Goal: Communication & Community: Answer question/provide support

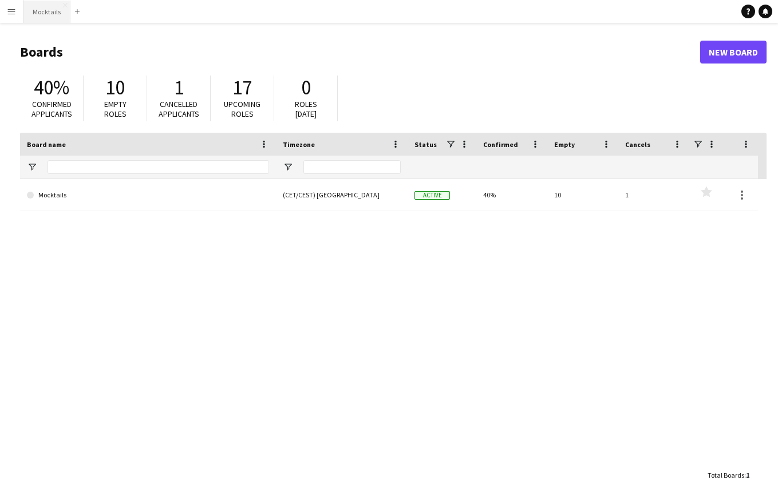
click at [46, 10] on button "Mocktails Close" at bounding box center [46, 12] width 47 height 22
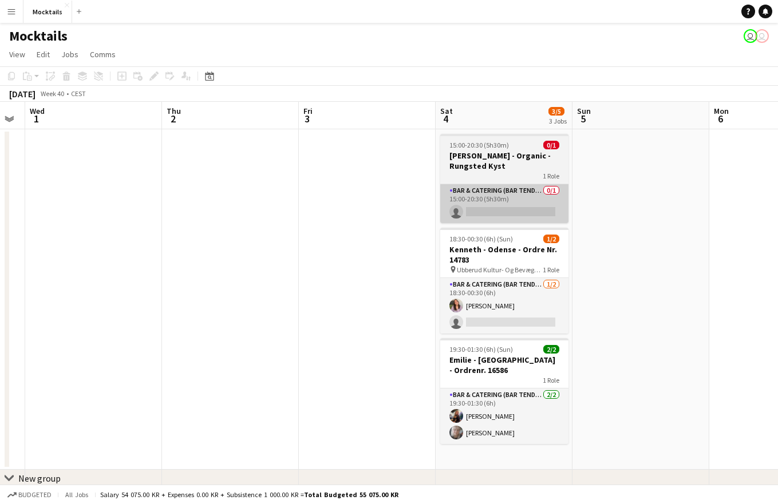
scroll to position [0, 386]
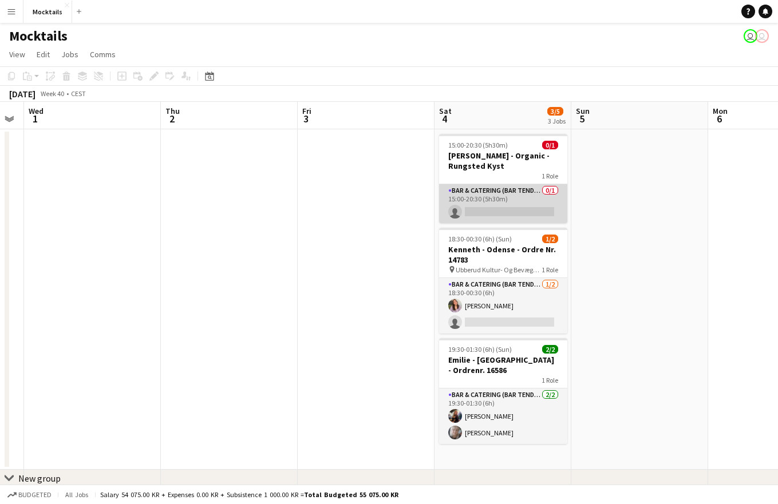
click at [492, 202] on app-card-role "Bar & Catering (Bar Tender) 0/1 15:00-20:30 (5h30m) single-neutral-actions" at bounding box center [503, 203] width 128 height 39
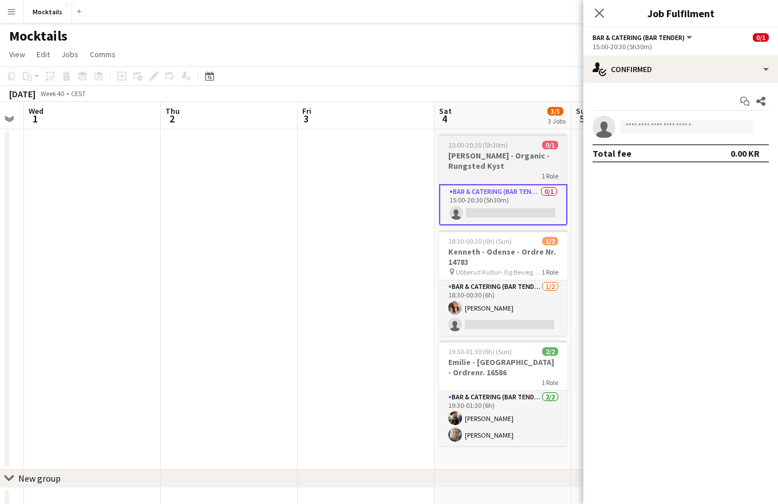
click at [500, 157] on h3 "[PERSON_NAME] - Organic - Rungsted Kyst" at bounding box center [503, 161] width 128 height 21
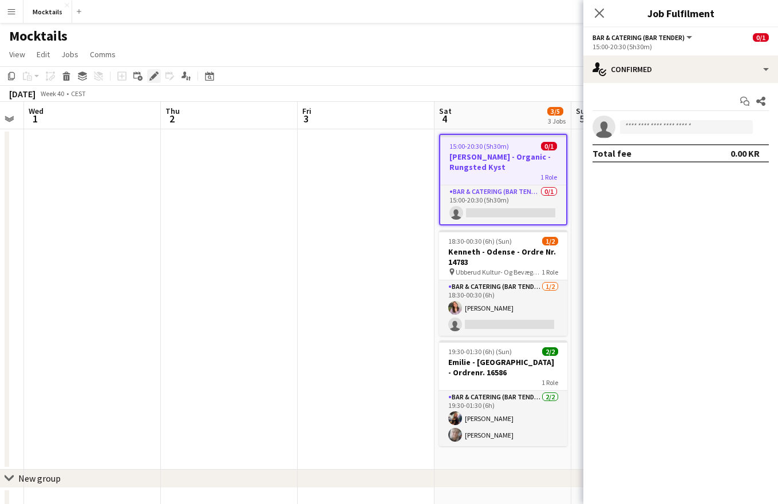
click at [153, 78] on icon at bounding box center [154, 76] width 6 height 6
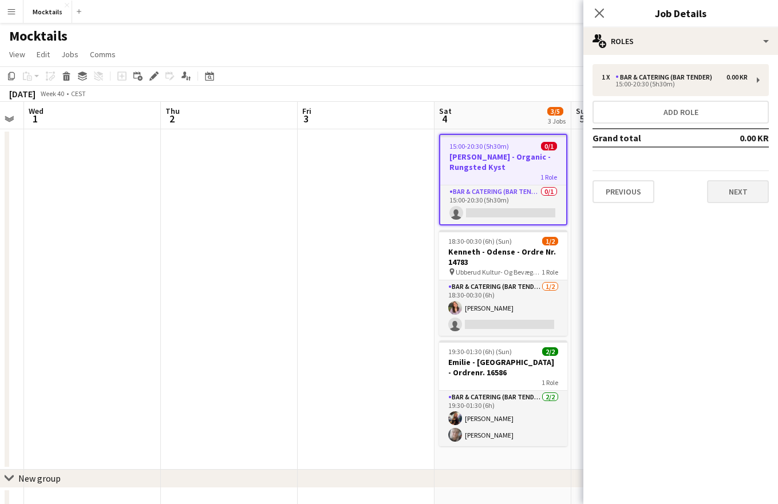
click at [742, 190] on button "Next" at bounding box center [738, 191] width 62 height 23
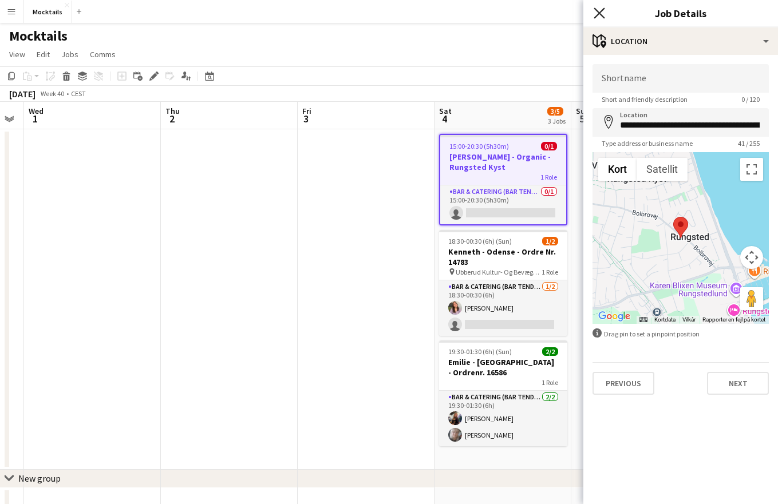
click at [600, 10] on icon "Close pop-in" at bounding box center [599, 12] width 11 height 11
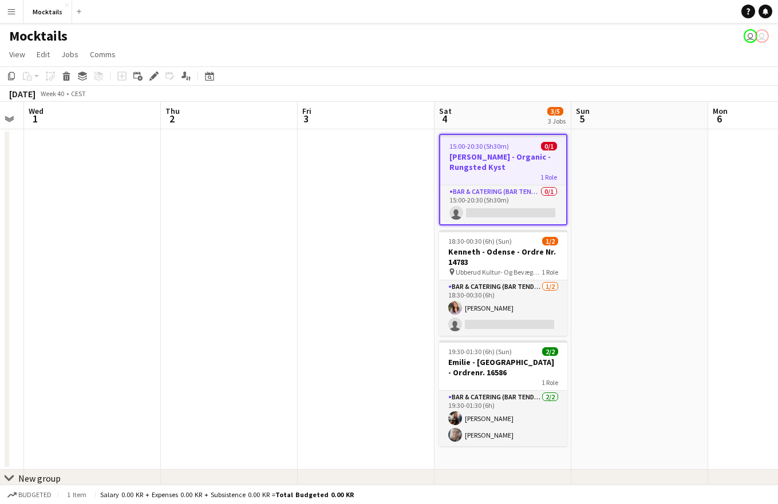
click at [369, 381] on app-date-cell at bounding box center [366, 299] width 137 height 341
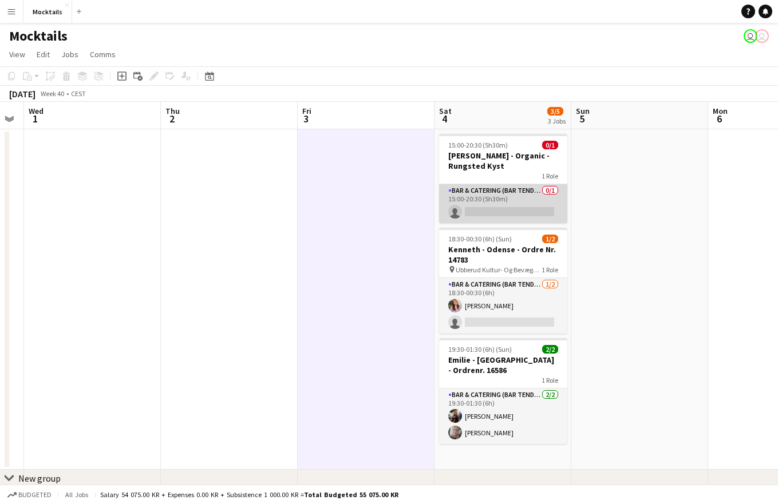
click at [524, 185] on app-card-role "Bar & Catering (Bar Tender) 0/1 15:00-20:30 (5h30m) single-neutral-actions" at bounding box center [503, 203] width 128 height 39
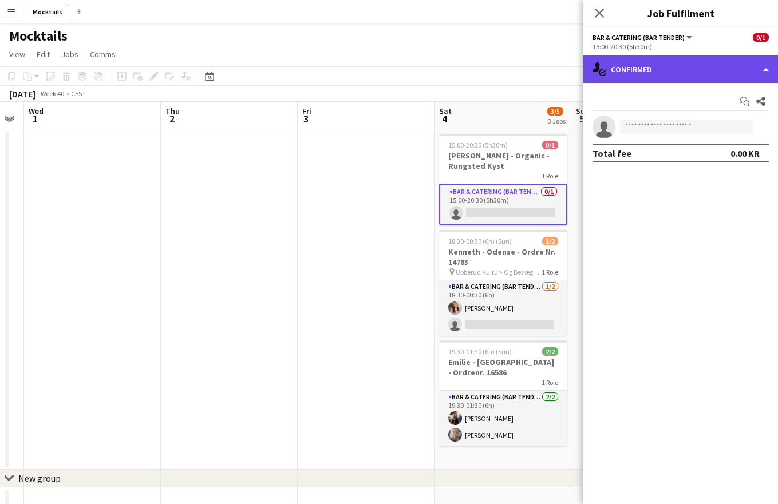
click at [687, 72] on div "single-neutral-actions-check-2 Confirmed" at bounding box center [680, 69] width 195 height 27
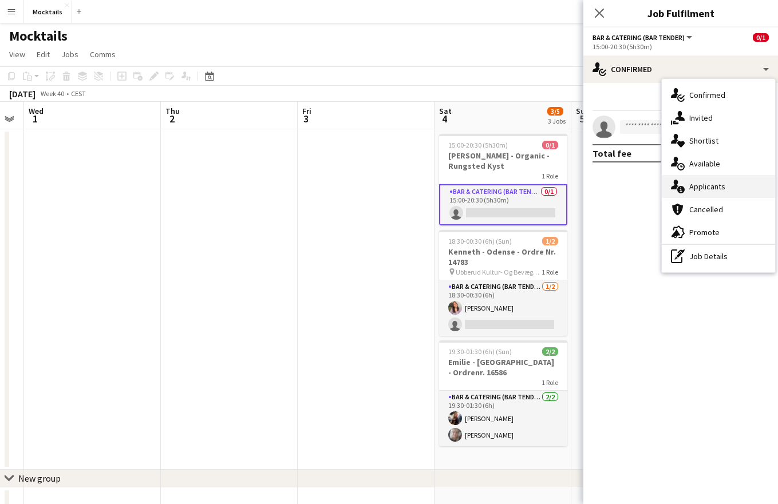
click at [717, 184] on span "Applicants" at bounding box center [707, 186] width 36 height 10
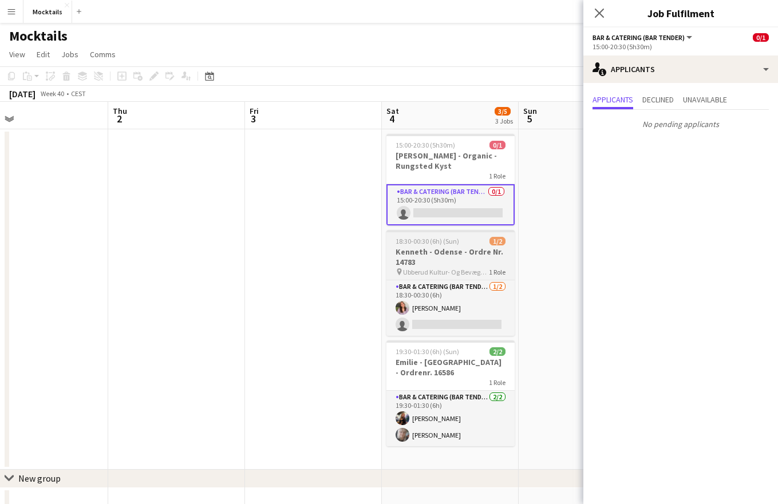
scroll to position [0, 441]
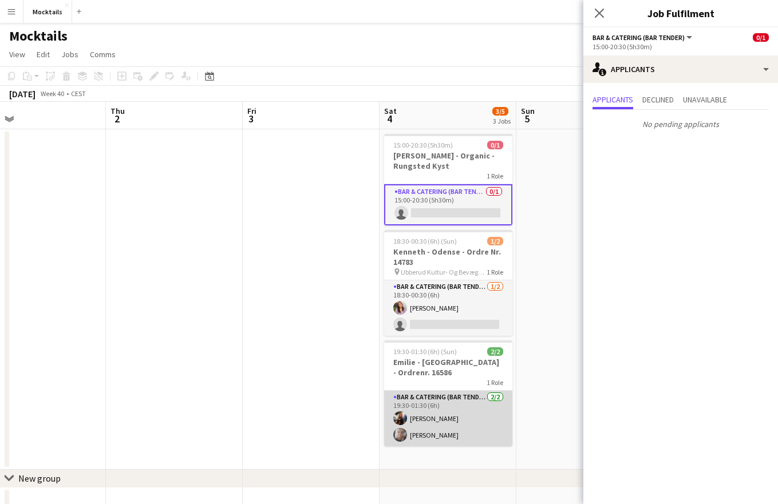
click at [450, 404] on app-card-role "Bar & Catering (Bar Tender) [DATE] 19:30-01:30 (6h) [PERSON_NAME] [PERSON_NAME]" at bounding box center [448, 419] width 128 height 56
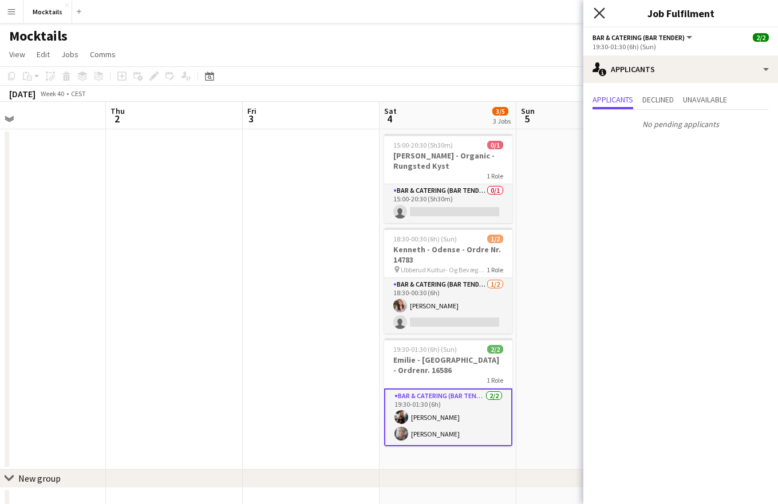
click at [601, 9] on icon "Close pop-in" at bounding box center [599, 12] width 11 height 11
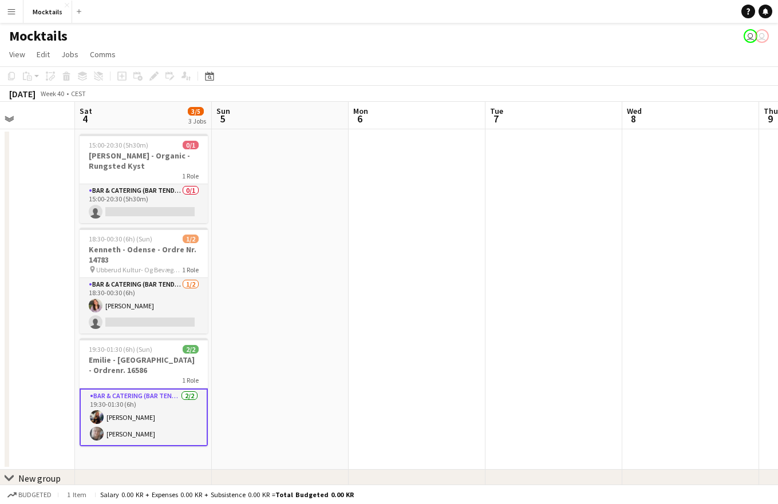
scroll to position [0, 332]
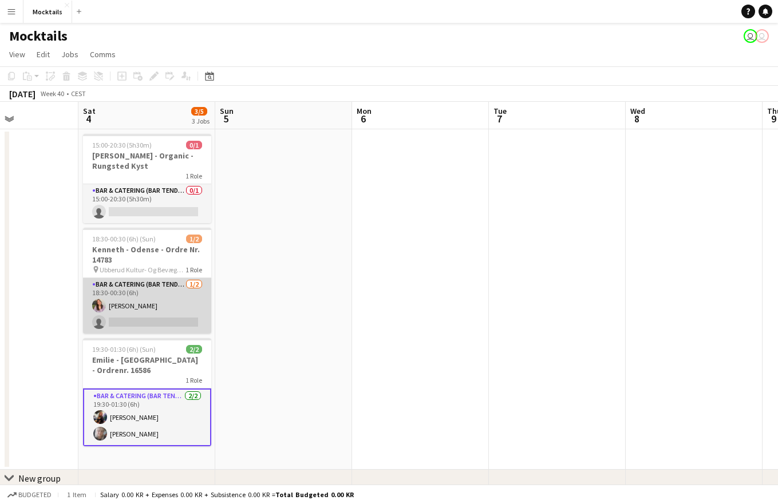
click at [175, 298] on app-card-role "Bar & Catering (Bar Tender) [DATE] 18:30-00:30 (6h) [PERSON_NAME] single-neutra…" at bounding box center [147, 306] width 128 height 56
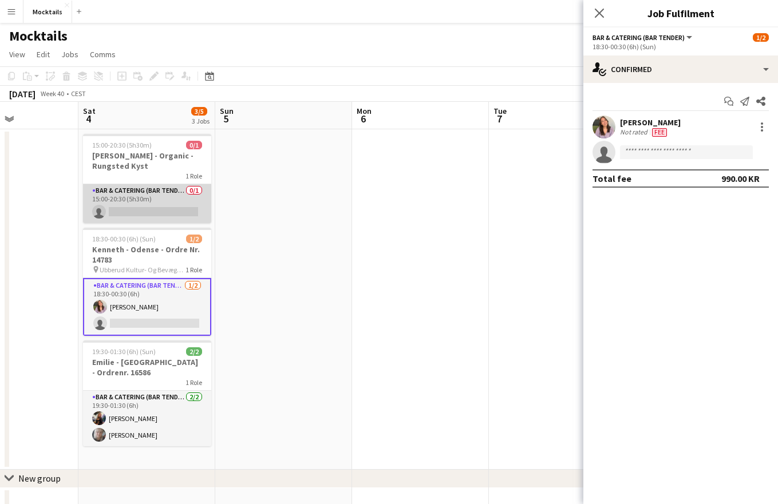
click at [165, 195] on app-card-role "Bar & Catering (Bar Tender) 0/1 15:00-20:30 (5h30m) single-neutral-actions" at bounding box center [147, 203] width 128 height 39
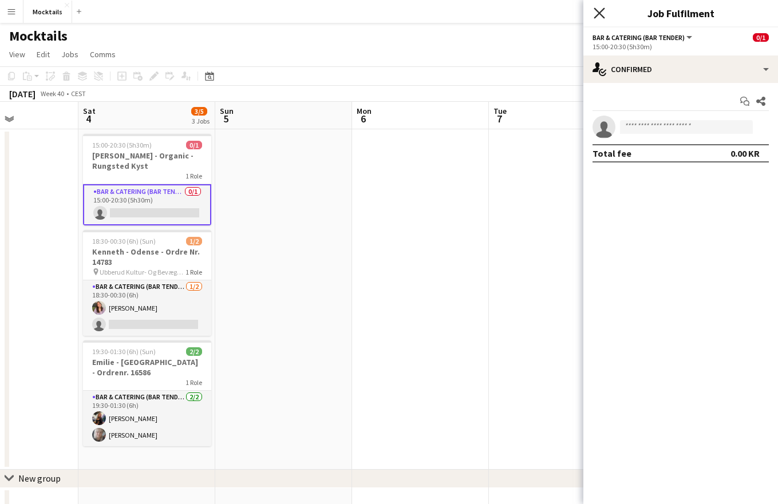
click at [596, 10] on icon at bounding box center [599, 12] width 11 height 11
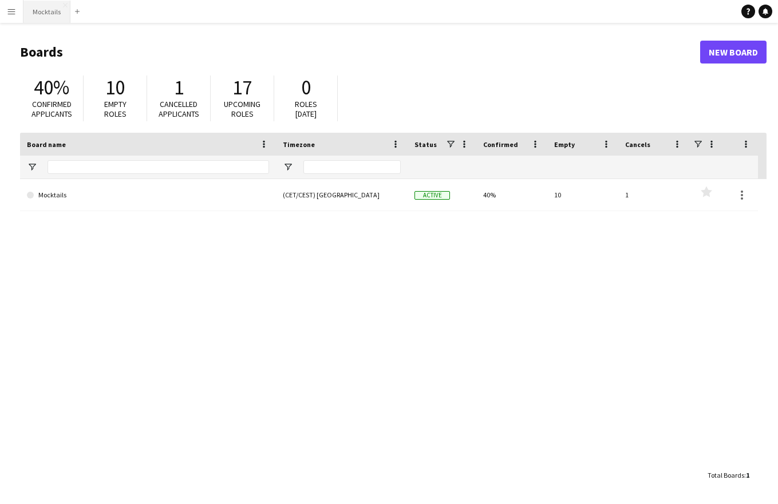
click at [49, 17] on button "Mocktails Close" at bounding box center [46, 12] width 47 height 22
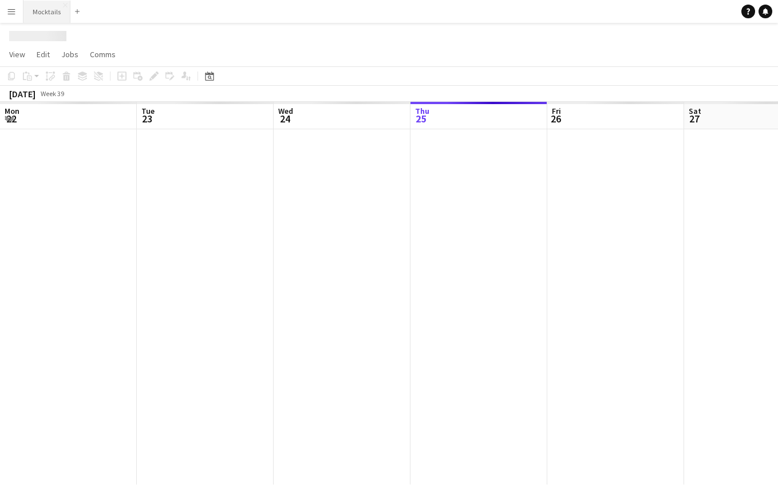
scroll to position [0, 274]
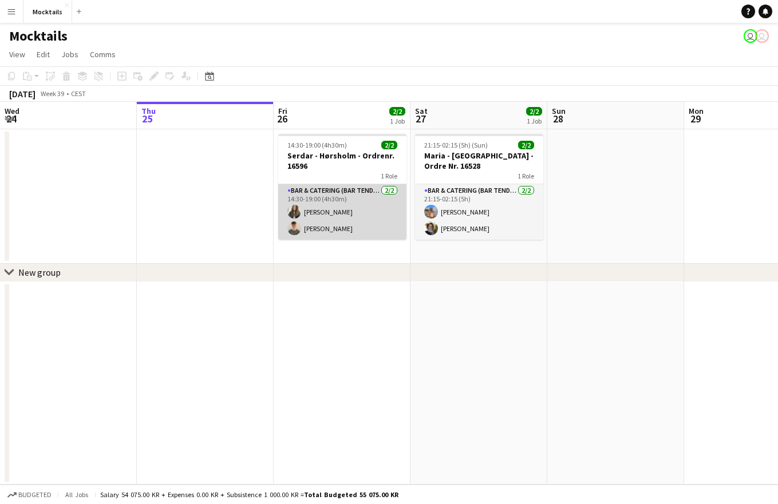
click at [328, 215] on app-card-role "Bar & Catering (Bar Tender) [DATE] 14:30-19:00 (4h30m) [PERSON_NAME] [PERSON_NA…" at bounding box center [342, 212] width 128 height 56
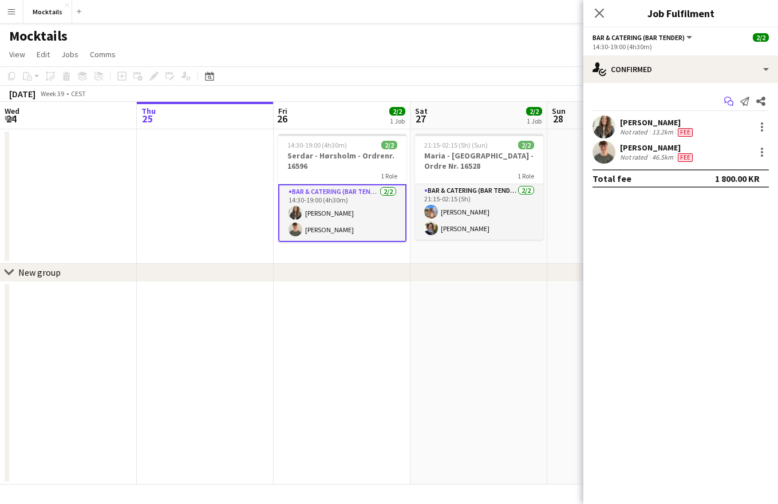
click at [729, 101] on icon "Start chat" at bounding box center [728, 101] width 9 height 9
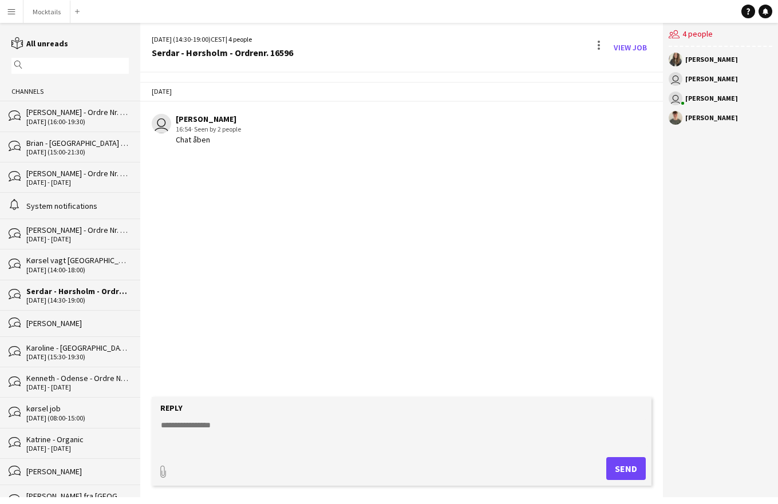
click at [255, 430] on textarea at bounding box center [404, 435] width 489 height 30
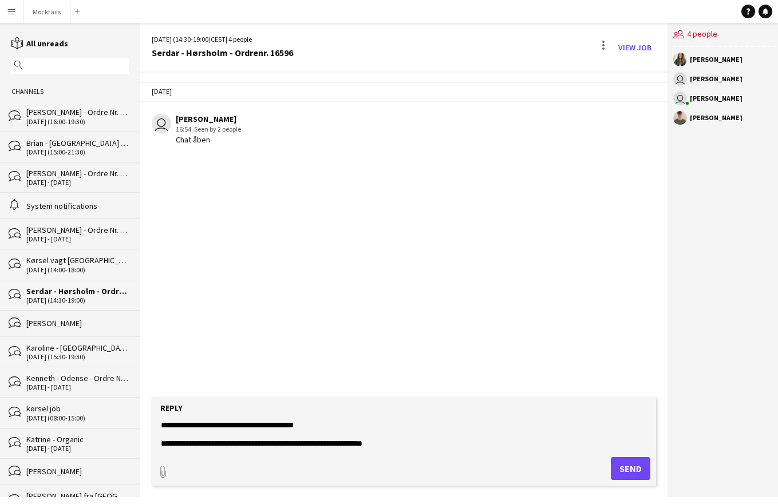
type textarea "**********"
click at [635, 470] on button "Send" at bounding box center [630, 468] width 39 height 23
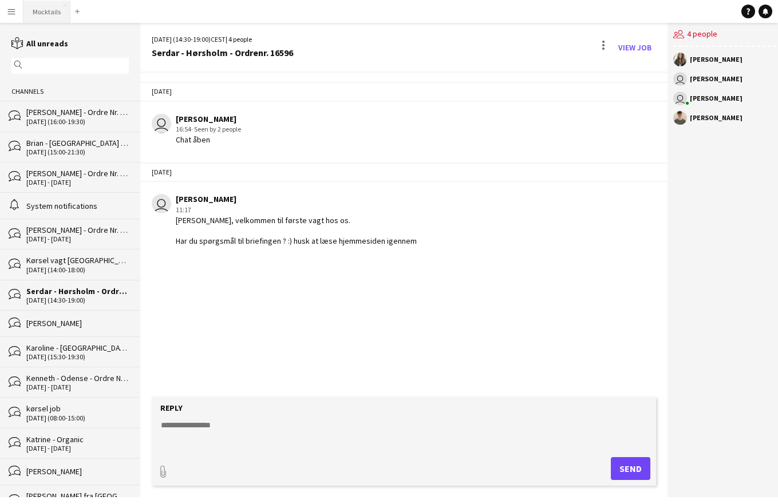
click at [49, 13] on button "Mocktails Close" at bounding box center [46, 12] width 47 height 22
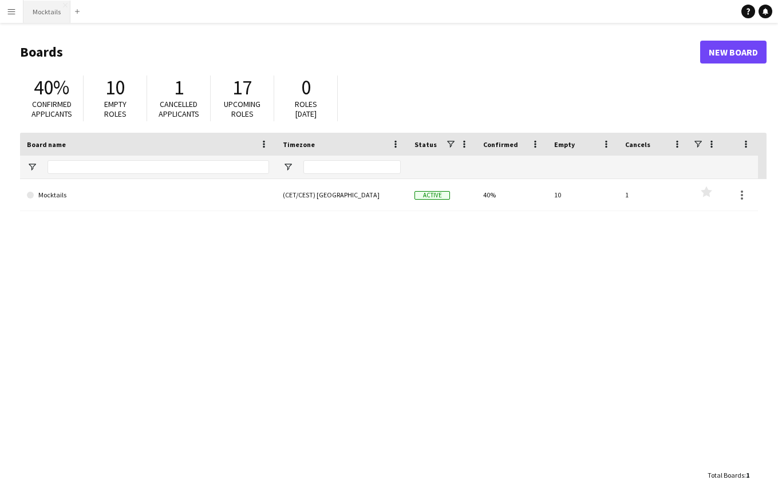
click at [56, 17] on button "Mocktails Close" at bounding box center [46, 12] width 47 height 22
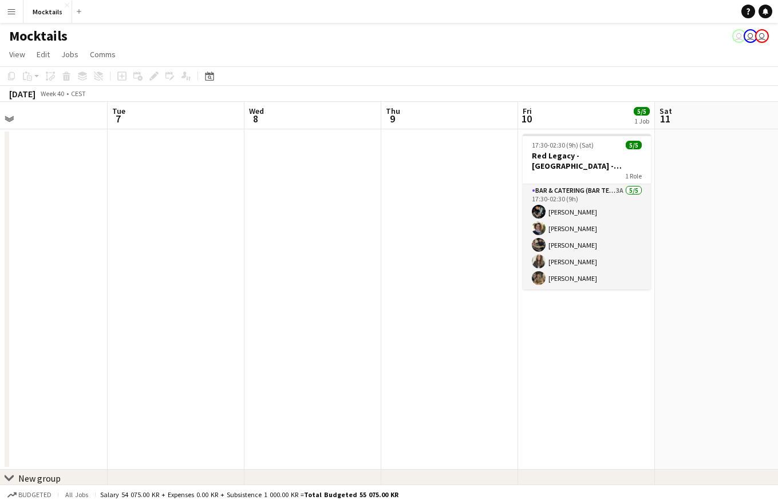
scroll to position [0, 466]
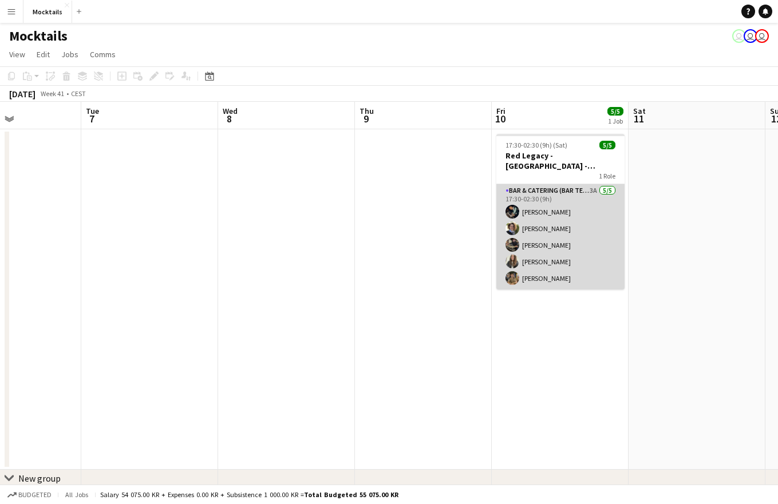
click at [590, 259] on app-card-role "Bar & Catering (Bar Tender) 3A [DATE] 17:30-02:30 (9h) [PERSON_NAME] [PERSON_NA…" at bounding box center [560, 236] width 128 height 105
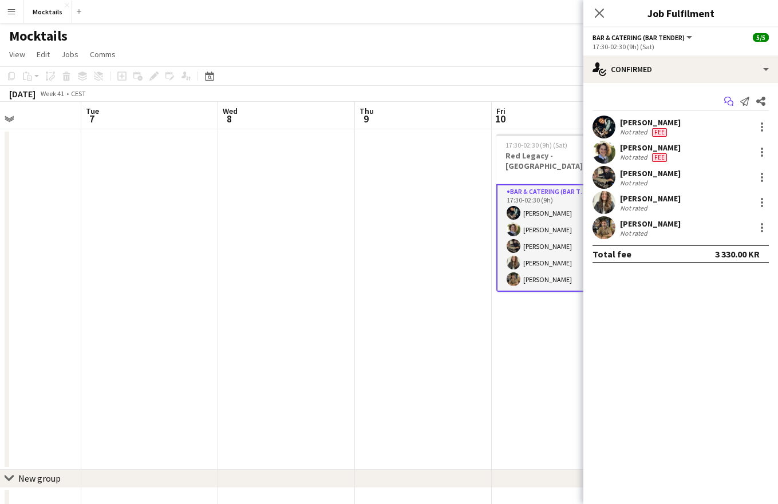
click at [726, 104] on icon "Start chat" at bounding box center [728, 101] width 9 height 9
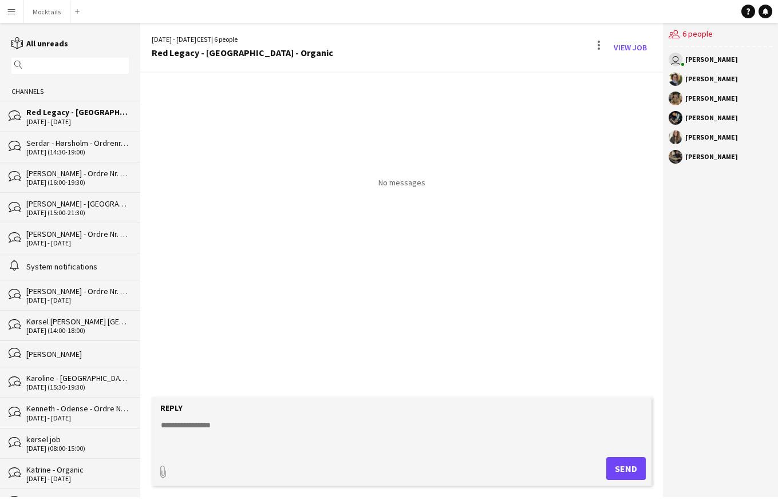
click at [268, 428] on textarea at bounding box center [404, 435] width 489 height 30
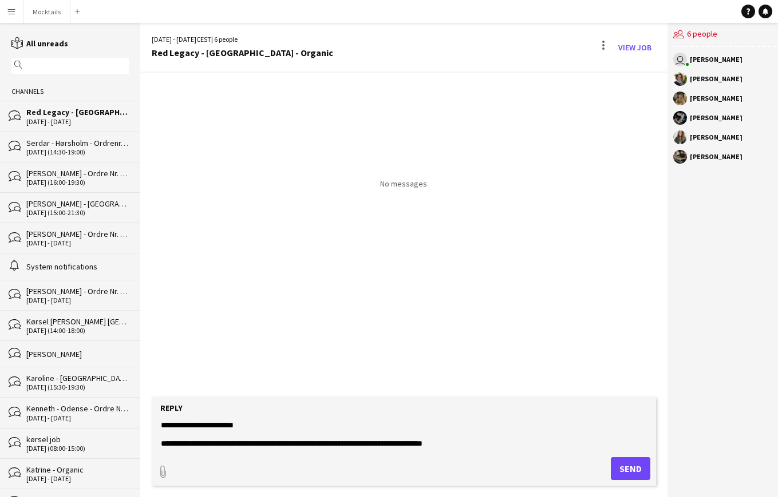
scroll to position [27, 0]
type textarea "**********"
click at [615, 468] on button "Send" at bounding box center [630, 468] width 39 height 23
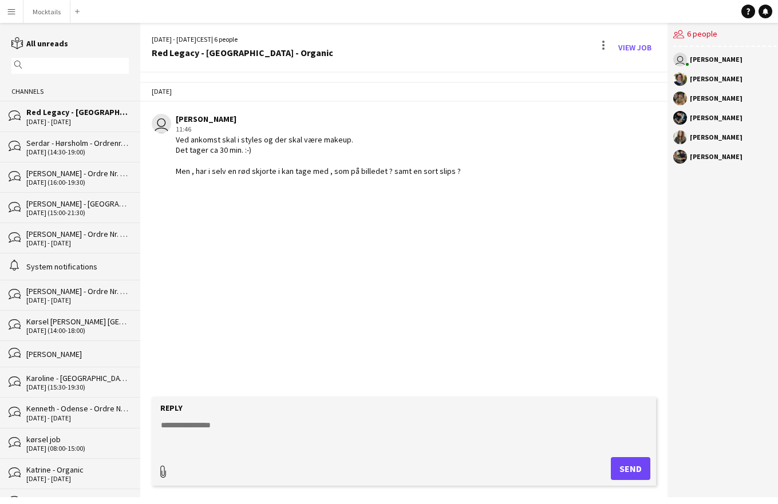
type input "**********"
click at [614, 468] on span "Upload Upload" at bounding box center [617, 468] width 50 height 14
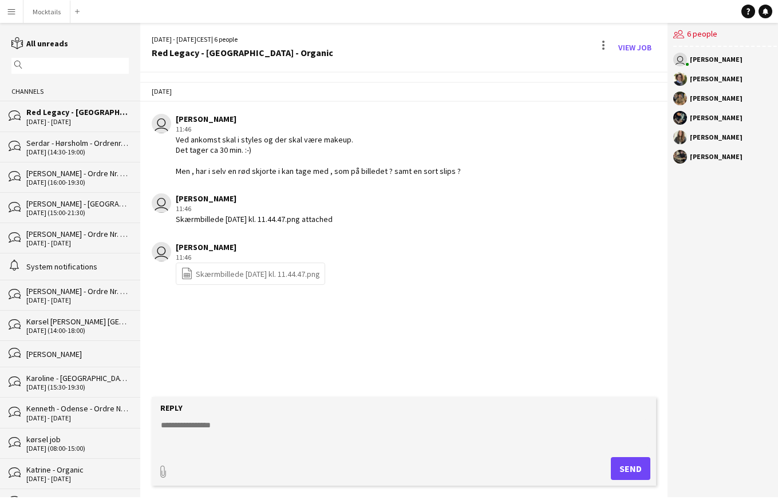
click at [280, 280] on link "file-spreadsheet Skærmbillede 2025-09-25 kl. 11.44.47.png" at bounding box center [250, 273] width 139 height 13
click at [280, 367] on div "Today user Hektor Pantas 11:46 Ved ankomst skal i styles og der skal være makeu…" at bounding box center [404, 235] width 528 height 325
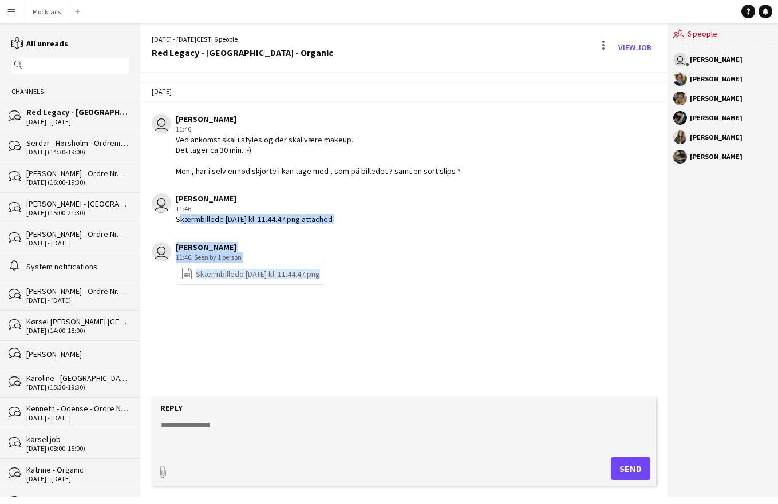
drag, startPoint x: 176, startPoint y: 228, endPoint x: 404, endPoint y: 307, distance: 240.9
click at [404, 307] on div "Today user Hektor Pantas 11:46 Ved ankomst skal i styles og der skal være makeu…" at bounding box center [404, 235] width 528 height 325
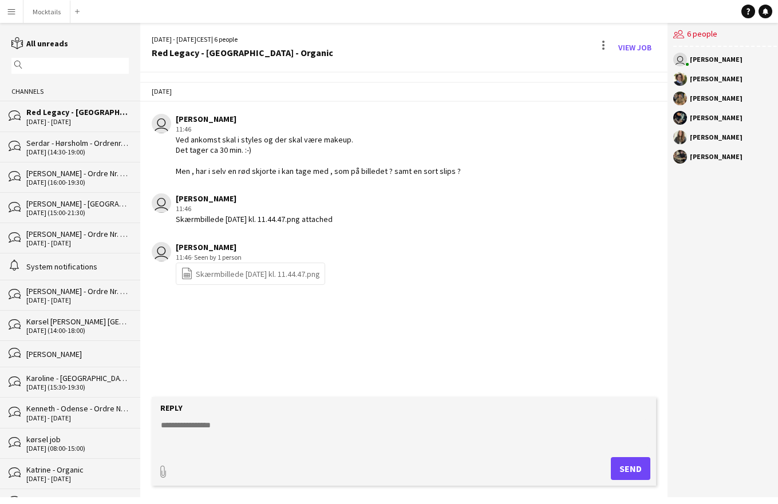
click at [411, 359] on div "Today user Hektor Pantas 11:46 Ved ankomst skal i styles og der skal være makeu…" at bounding box center [404, 235] width 528 height 325
drag, startPoint x: 214, startPoint y: 139, endPoint x: 495, endPoint y: 173, distance: 282.5
click at [495, 173] on div "user Hektor Pantas 11:46 Ved ankomst skal i styles og der skal være makeup. Det…" at bounding box center [363, 145] width 422 height 62
click at [34, 10] on button "Mocktails Close" at bounding box center [46, 12] width 47 height 22
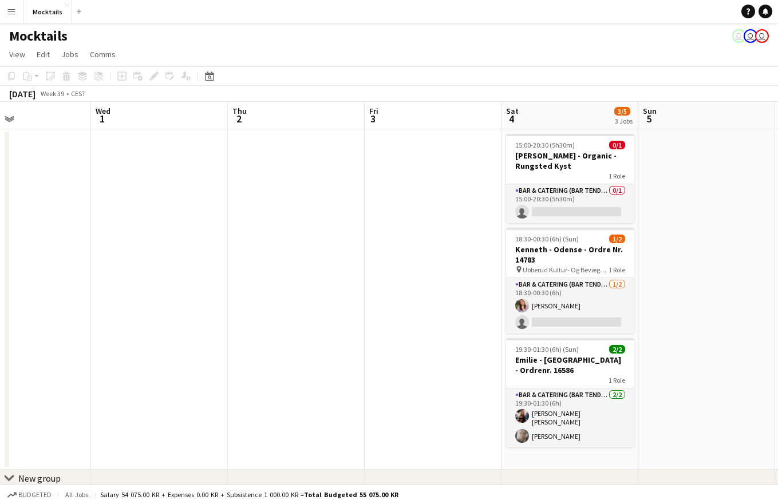
scroll to position [0, 479]
